Goal: Complete application form

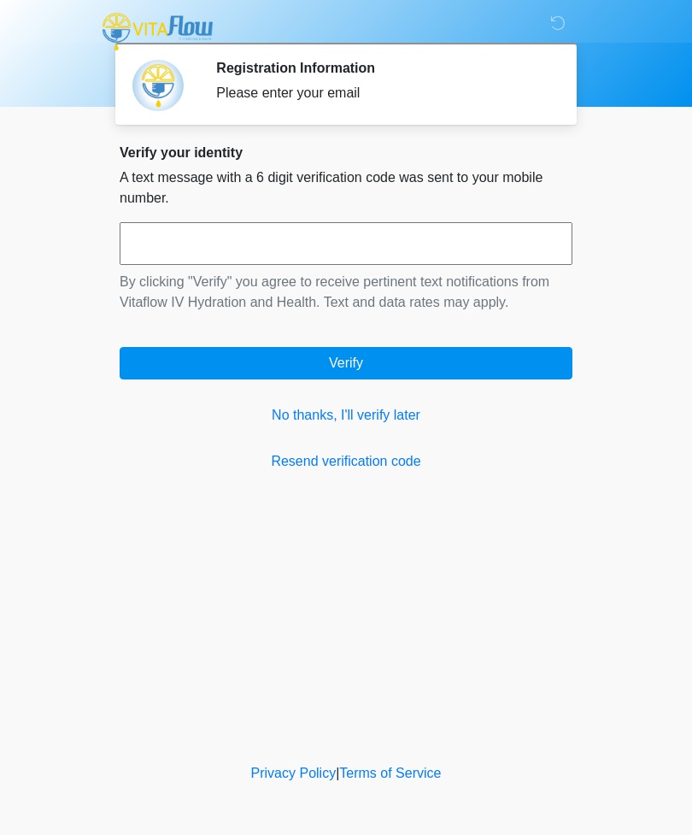
click at [386, 455] on link "Resend verification code" at bounding box center [346, 461] width 453 height 21
click at [374, 99] on div "Please enter your email" at bounding box center [381, 93] width 331 height 21
click at [417, 232] on input "text" at bounding box center [346, 243] width 453 height 43
click at [378, 88] on div "Please enter your email" at bounding box center [381, 93] width 331 height 21
click at [469, 87] on div "Please enter your email" at bounding box center [381, 93] width 331 height 21
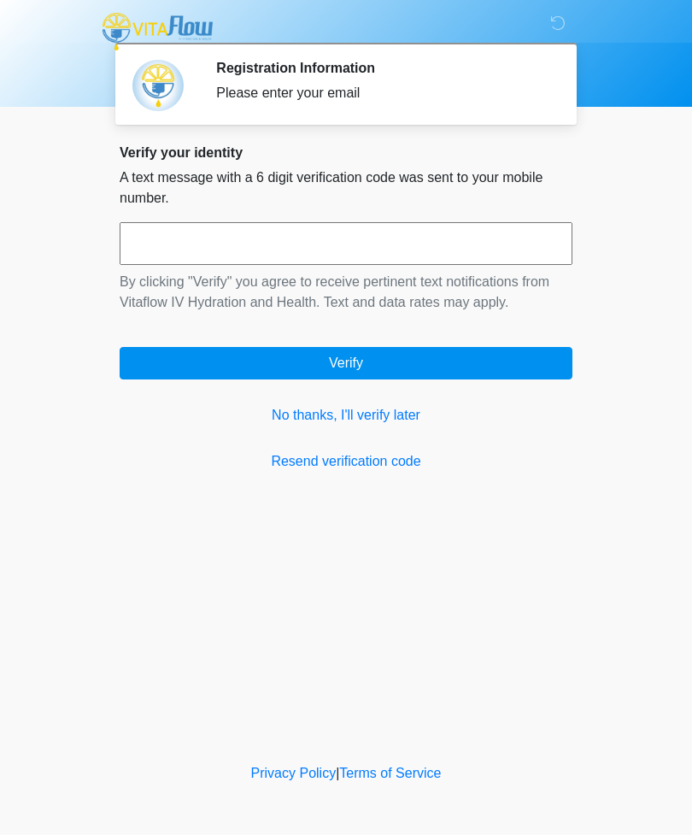
click at [469, 86] on div "Please enter your email" at bounding box center [381, 93] width 331 height 21
click at [461, 87] on div "Please enter your email" at bounding box center [381, 93] width 331 height 21
click at [403, 412] on link "No thanks, I'll verify later" at bounding box center [346, 415] width 453 height 21
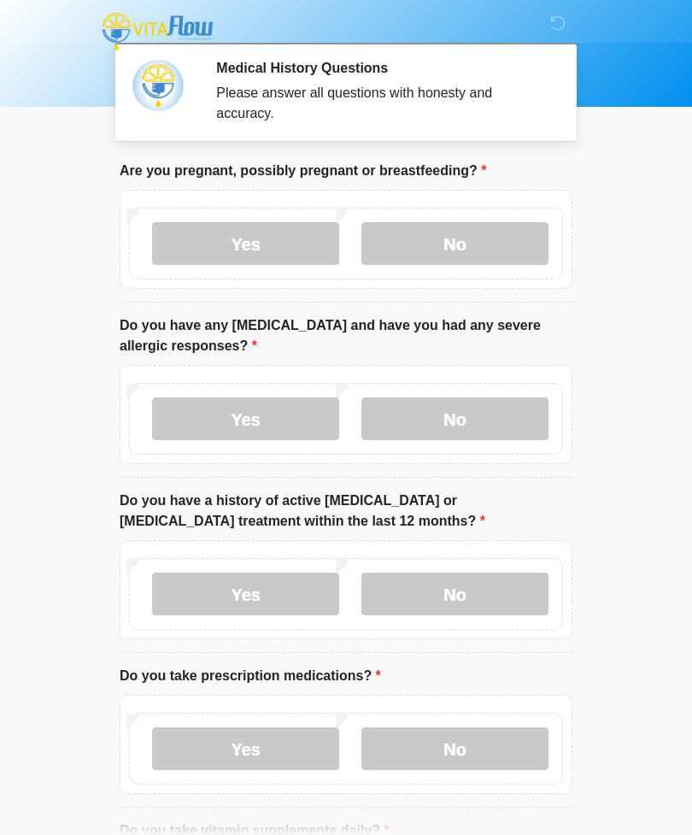
click at [438, 242] on label "No" at bounding box center [454, 243] width 187 height 43
click at [461, 407] on label "No" at bounding box center [454, 418] width 187 height 43
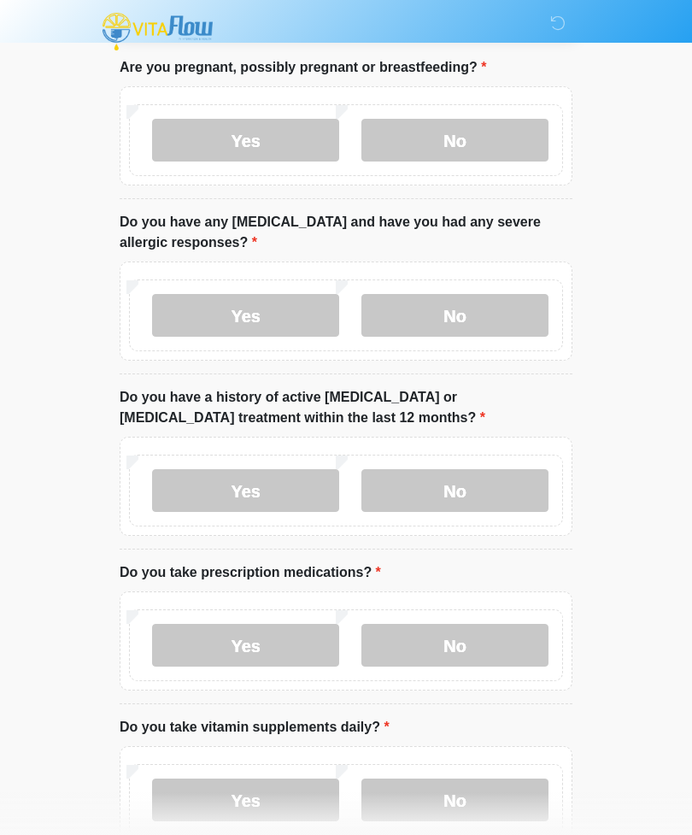
scroll to position [148, 0]
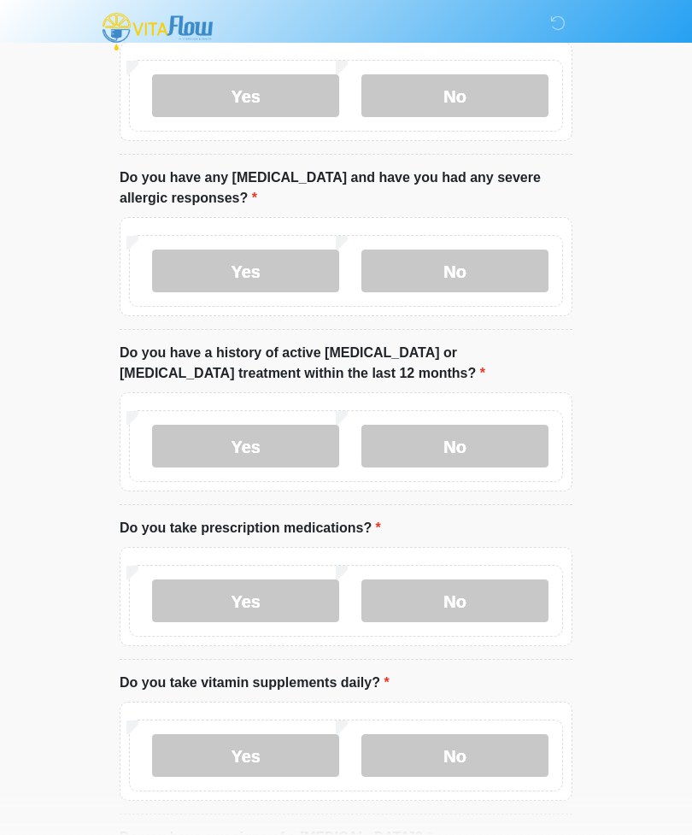
click at [486, 439] on label "No" at bounding box center [454, 446] width 187 height 43
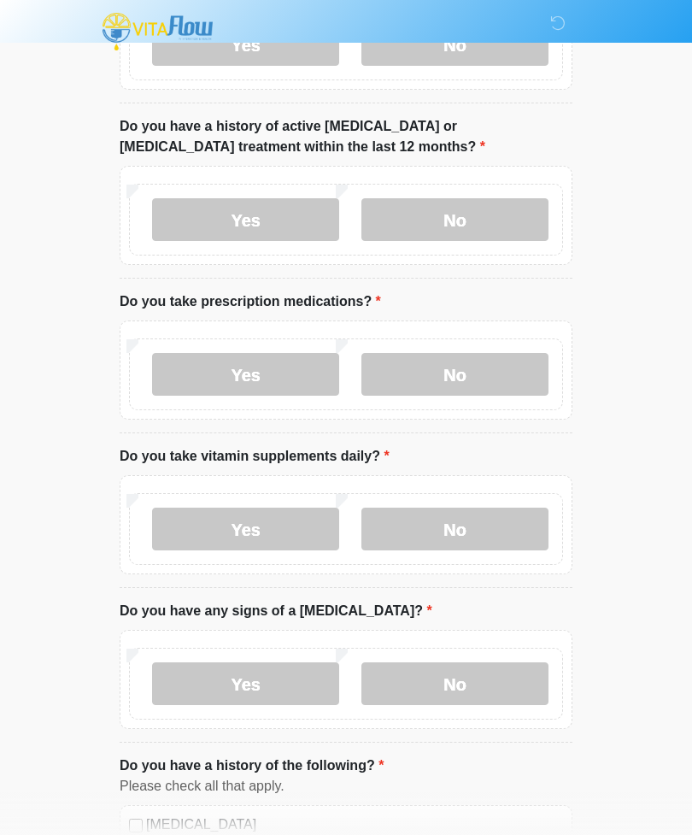
scroll to position [372, 0]
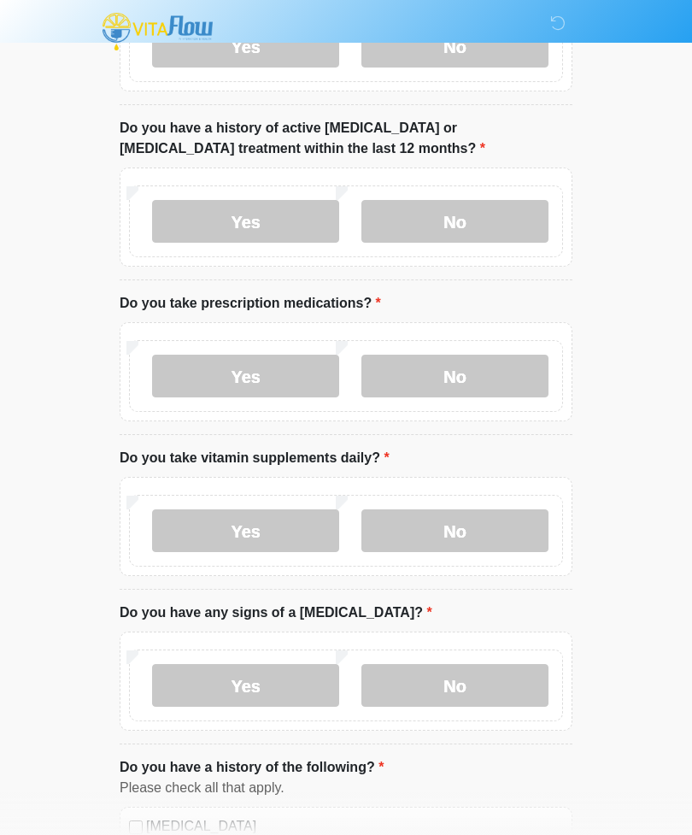
click at [283, 368] on label "Yes" at bounding box center [245, 376] width 187 height 43
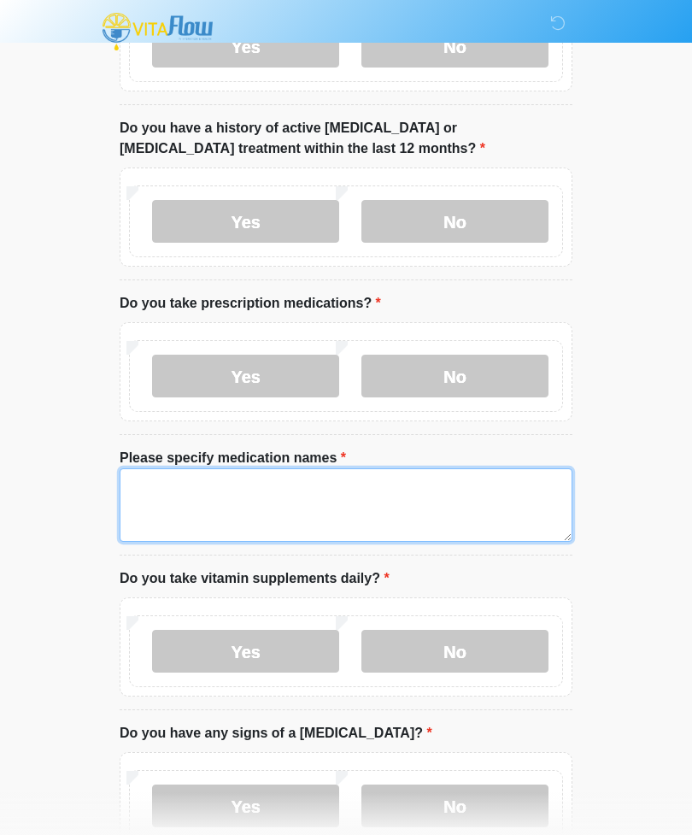
click at [280, 495] on textarea "Please specify medication names" at bounding box center [346, 504] width 453 height 73
click at [207, 486] on textarea "**********" at bounding box center [346, 504] width 453 height 73
click at [163, 506] on textarea "**********" at bounding box center [346, 504] width 453 height 73
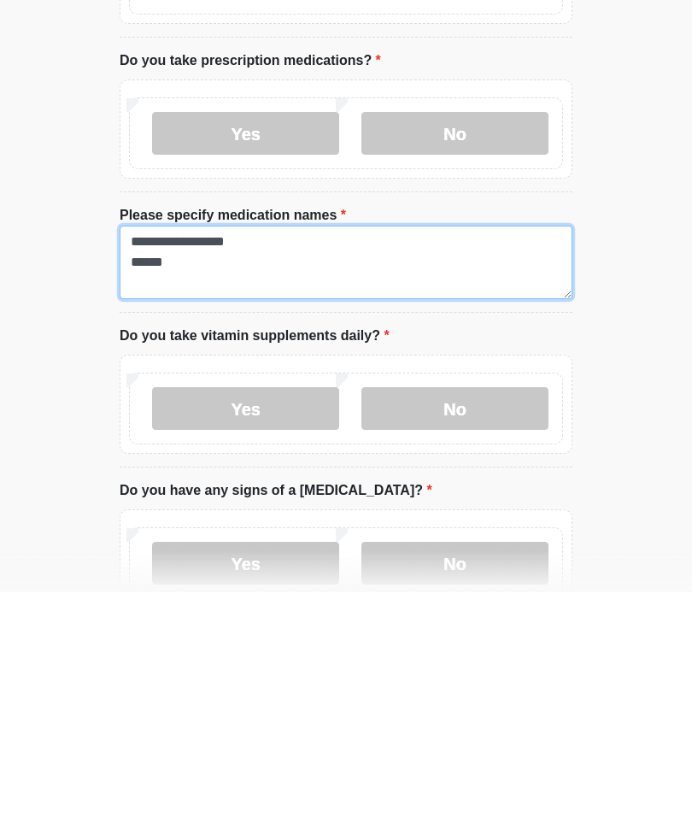
type textarea "**********"
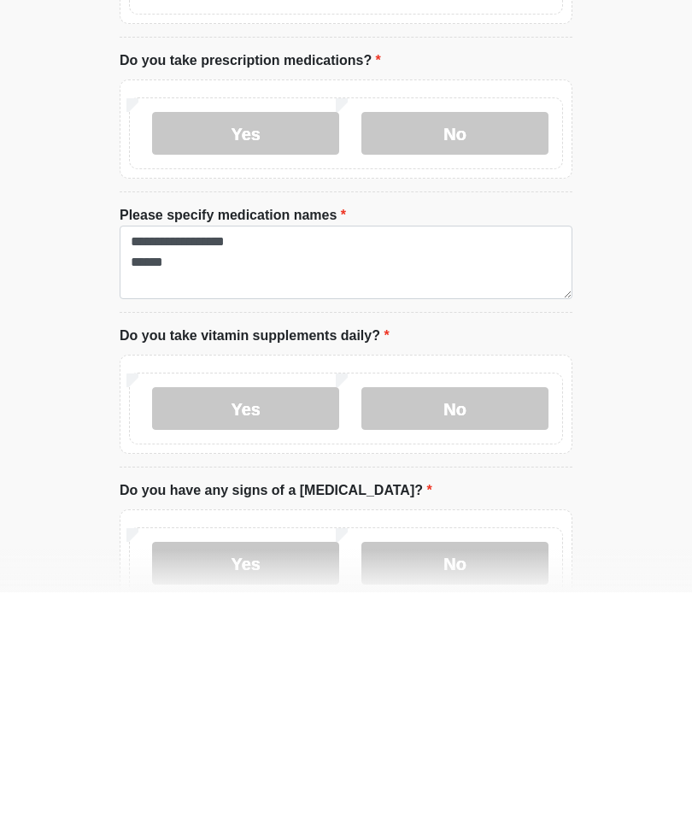
click at [449, 630] on label "No" at bounding box center [454, 651] width 187 height 43
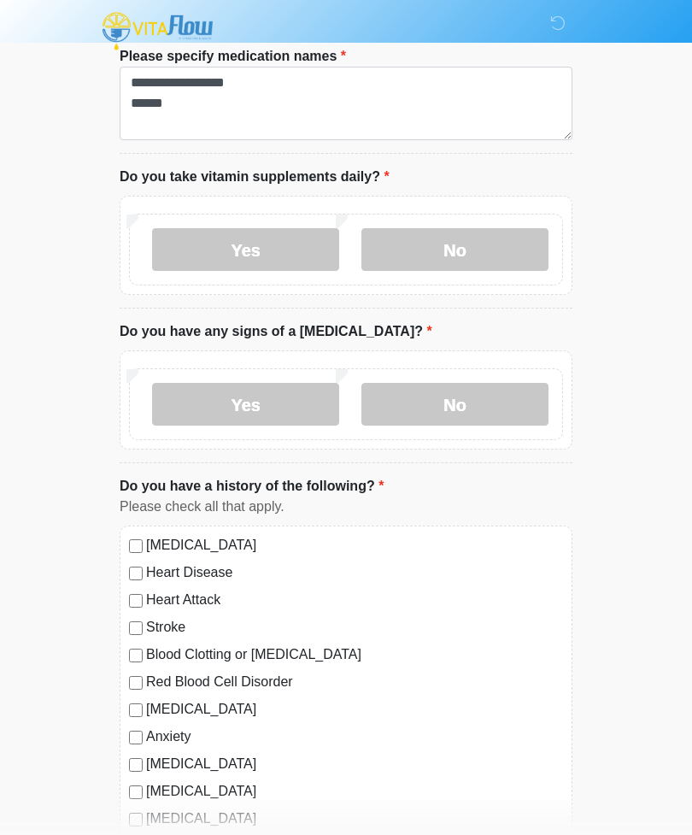
scroll to position [773, 0]
click at [486, 402] on label "No" at bounding box center [454, 405] width 187 height 43
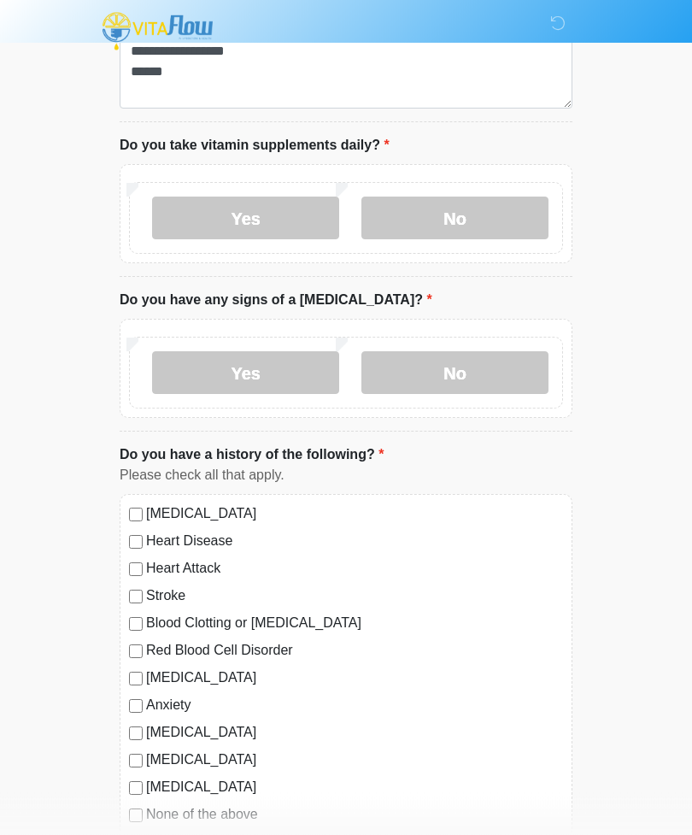
scroll to position [853, 0]
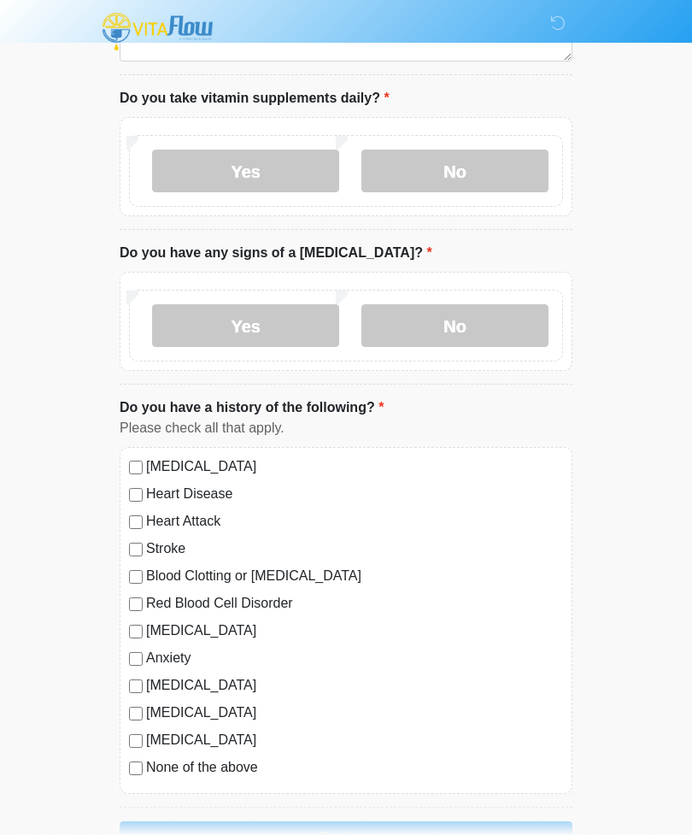
click at [148, 460] on label "[MEDICAL_DATA]" at bounding box center [354, 466] width 417 height 21
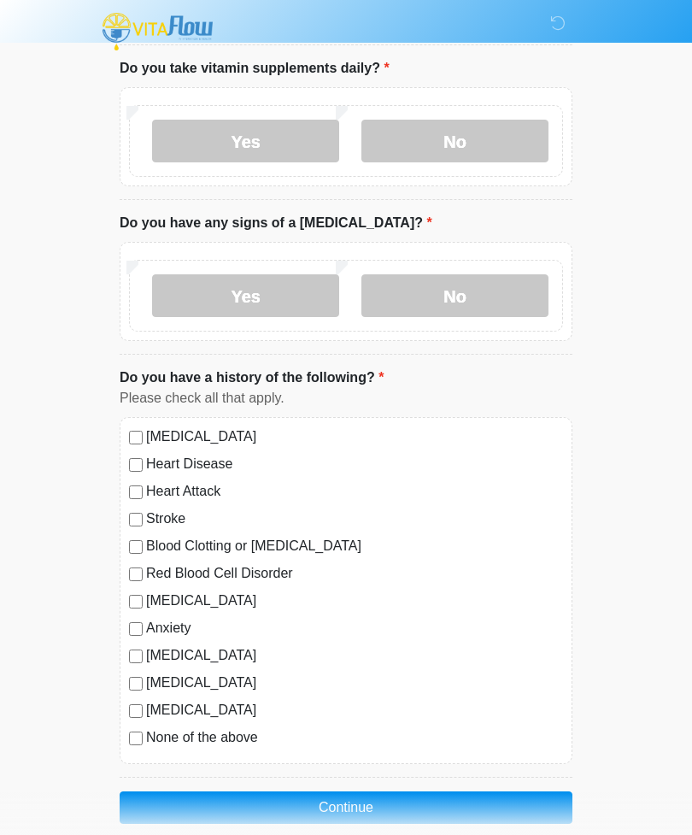
scroll to position [906, 0]
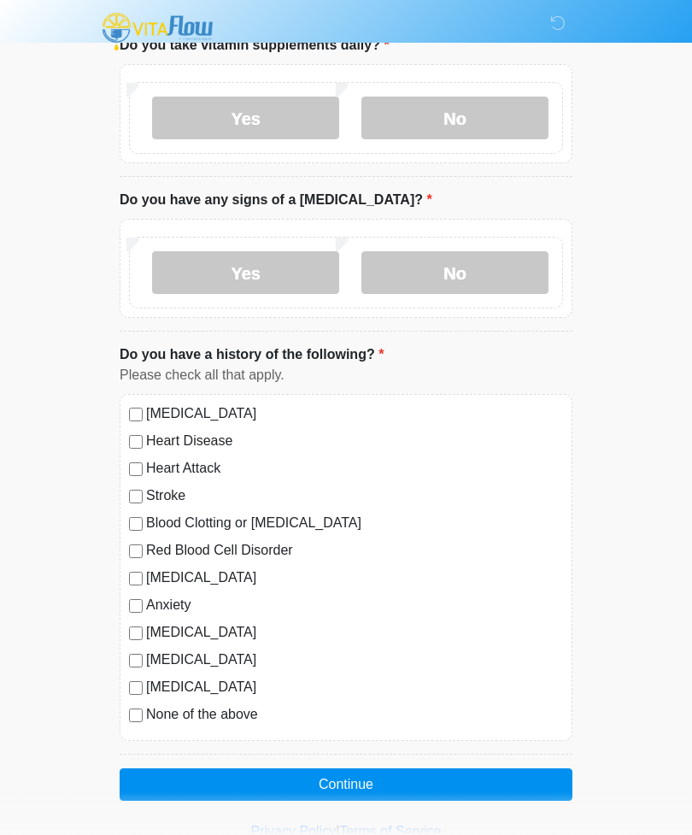
click at [314, 774] on button "Continue" at bounding box center [346, 784] width 453 height 32
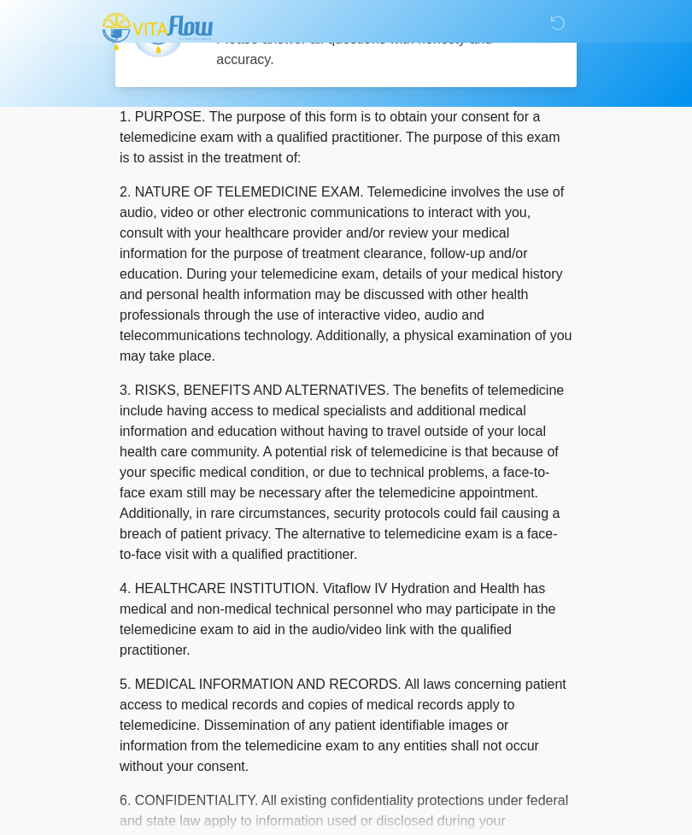
scroll to position [0, 0]
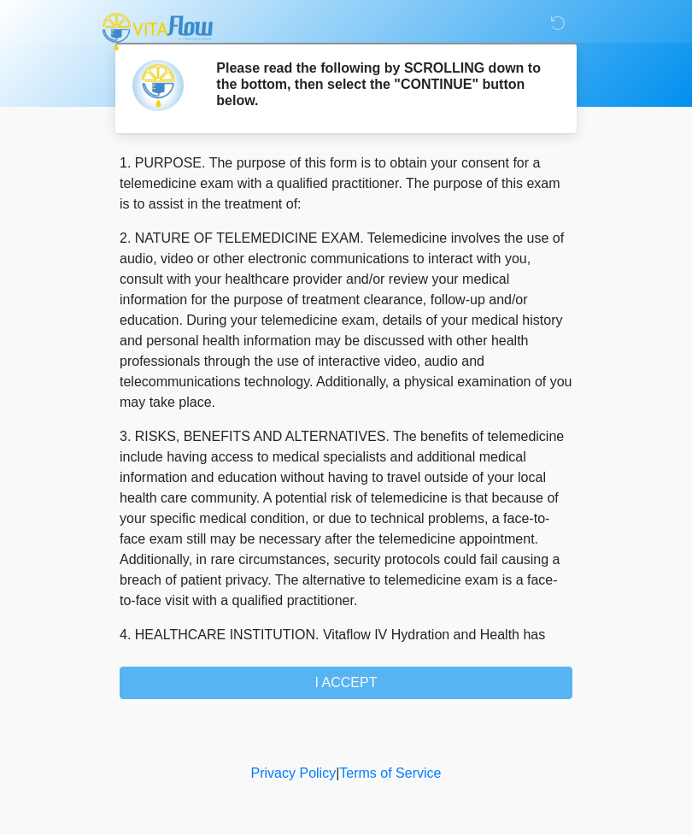
click at [332, 665] on div "1. PURPOSE. The purpose of this form is to obtain your consent for a telemedici…" at bounding box center [346, 426] width 453 height 546
click at [343, 679] on div "1. PURPOSE. The purpose of this form is to obtain your consent for a telemedici…" at bounding box center [346, 426] width 453 height 546
click at [343, 673] on div "1. PURPOSE. The purpose of this form is to obtain your consent for a telemedici…" at bounding box center [346, 426] width 453 height 546
click at [342, 673] on div "1. PURPOSE. The purpose of this form is to obtain your consent for a telemedici…" at bounding box center [346, 426] width 453 height 546
click at [339, 687] on div "1. PURPOSE. The purpose of this form is to obtain your consent for a telemedici…" at bounding box center [346, 426] width 453 height 546
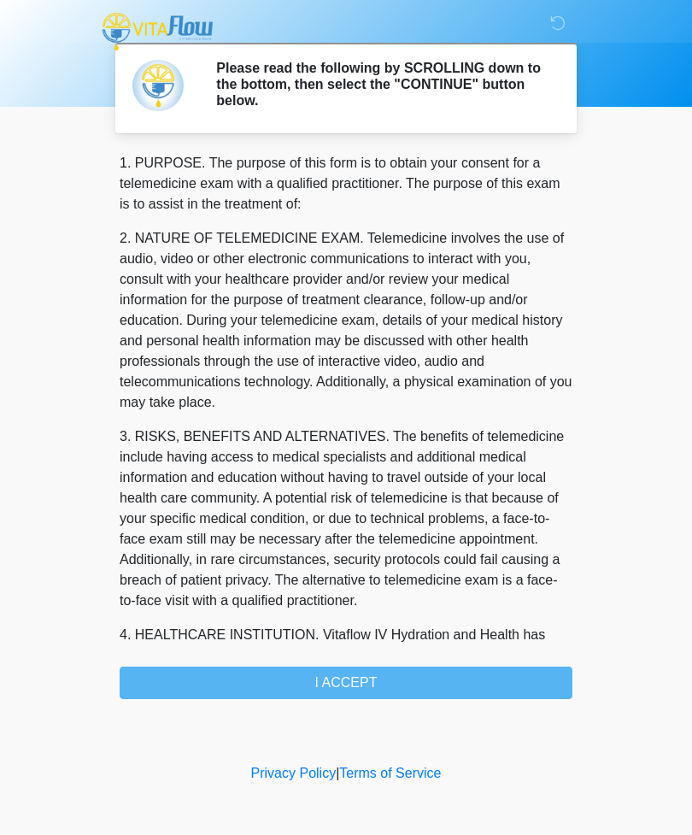
click at [338, 686] on div "1. PURPOSE. The purpose of this form is to obtain your consent for a telemedici…" at bounding box center [346, 426] width 453 height 546
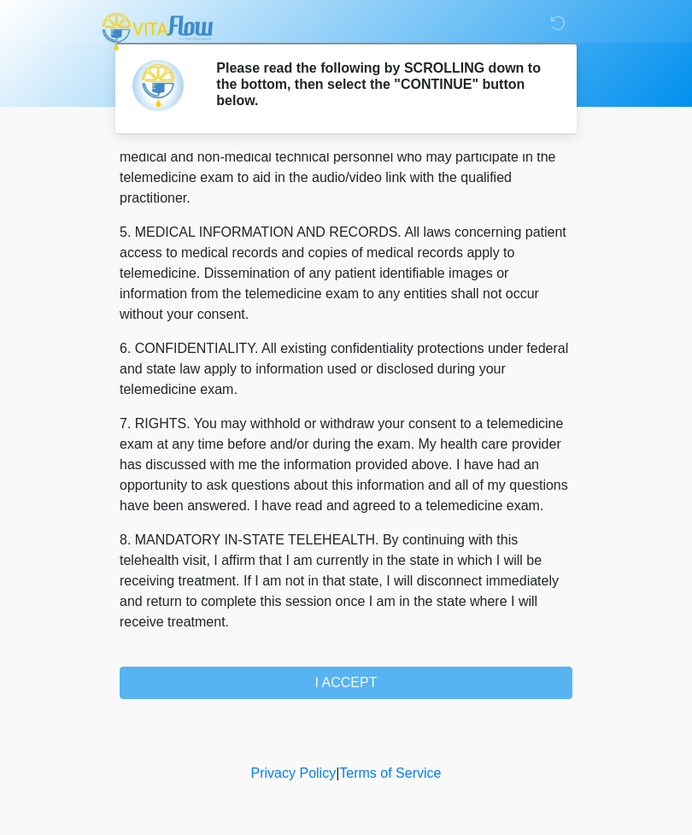
scroll to position [519, 0]
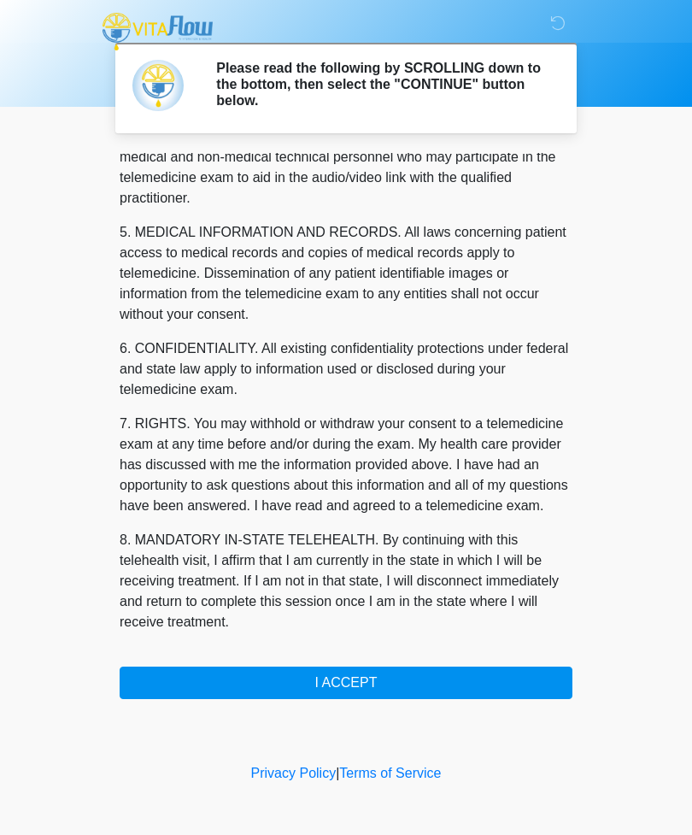
click at [353, 677] on button "I ACCEPT" at bounding box center [346, 682] width 453 height 32
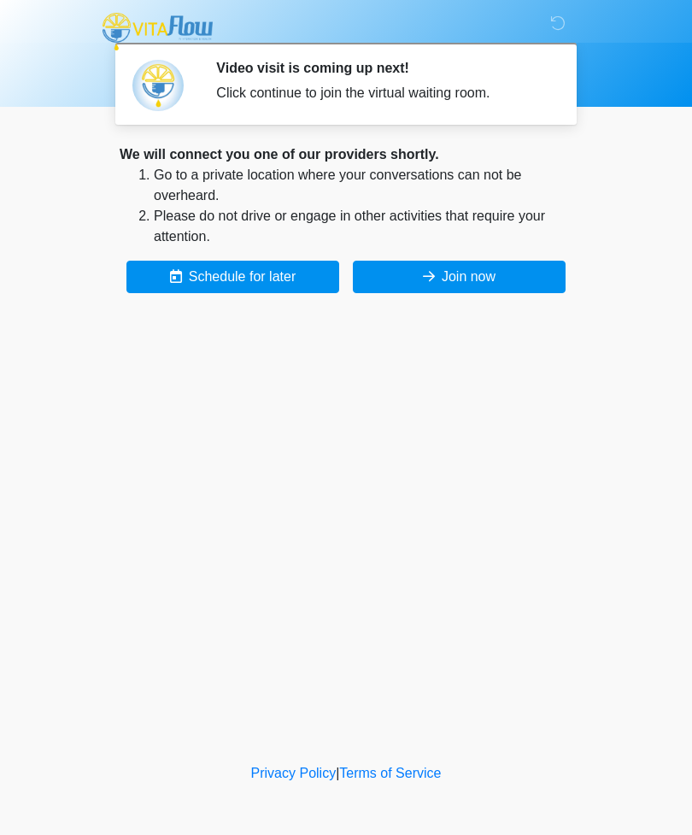
click at [472, 281] on button "Join now" at bounding box center [459, 277] width 213 height 32
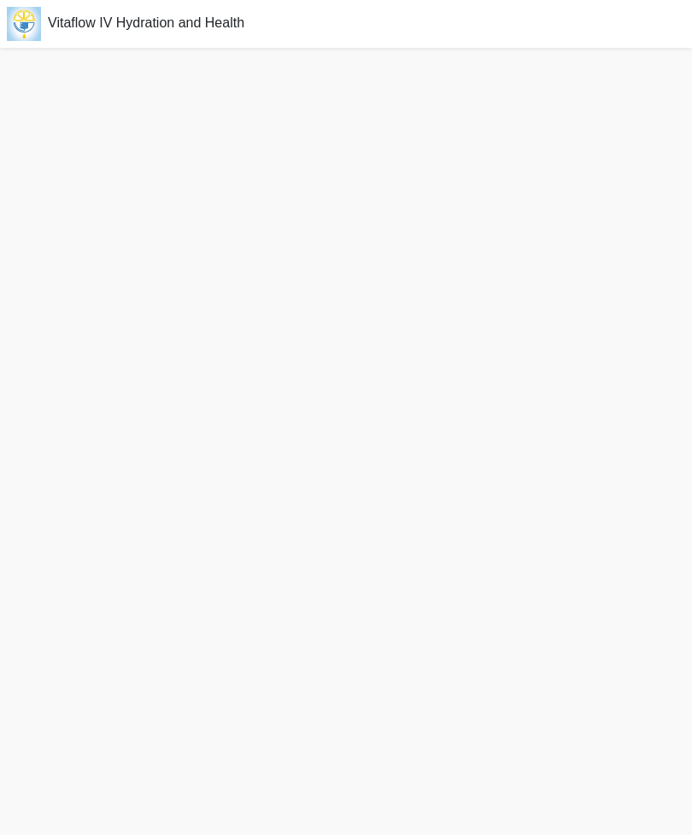
scroll to position [3, 0]
